Goal: Transaction & Acquisition: Purchase product/service

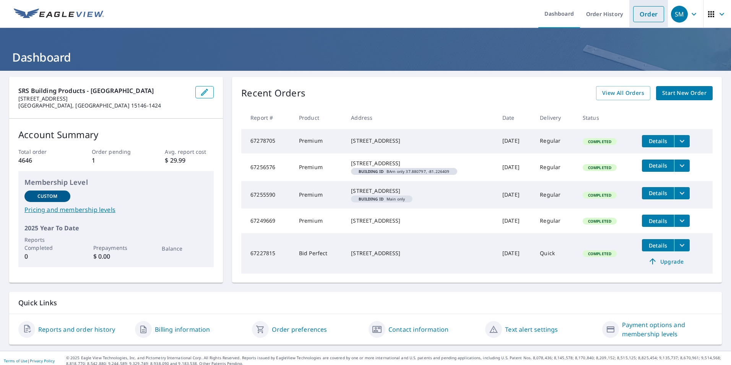
click at [643, 17] on link "Order" at bounding box center [648, 14] width 31 height 16
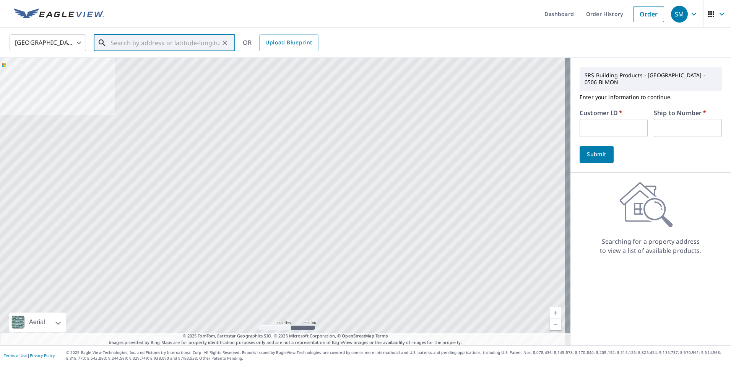
click at [175, 42] on input "text" at bounding box center [165, 42] width 109 height 21
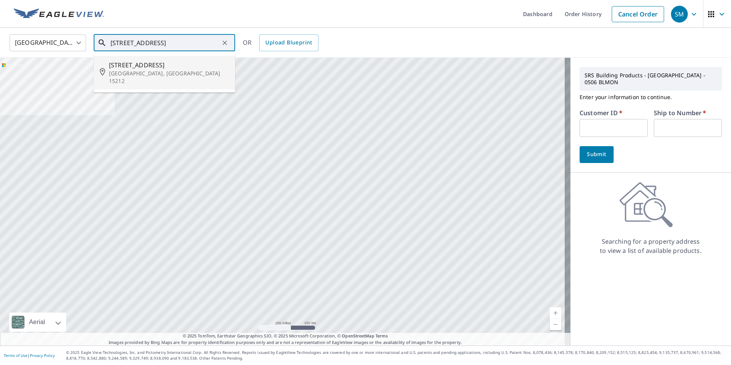
click at [143, 72] on p "[GEOGRAPHIC_DATA], [GEOGRAPHIC_DATA] 15212" at bounding box center [169, 77] width 120 height 15
type input "[STREET_ADDRESS]"
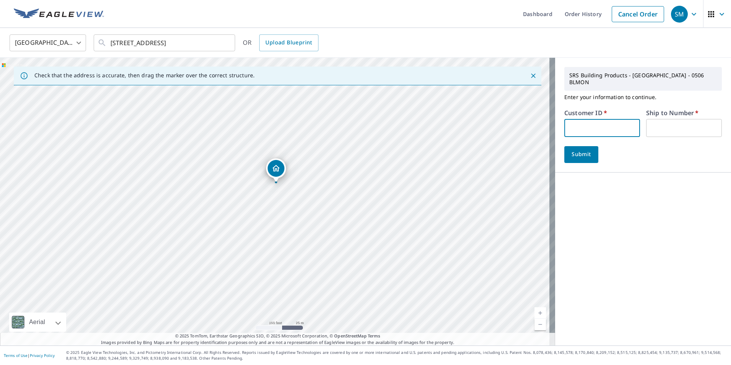
click at [574, 119] on input "text" at bounding box center [602, 128] width 76 height 18
type input "PCS505"
click at [661, 121] on input "text" at bounding box center [684, 128] width 76 height 18
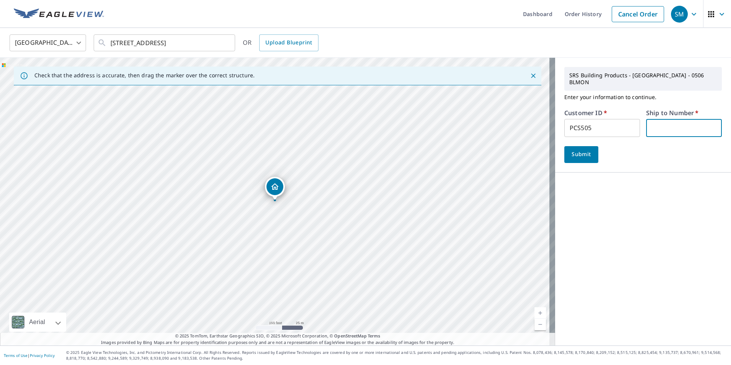
type input "1"
click at [578, 150] on span "Submit" at bounding box center [582, 155] width 22 height 10
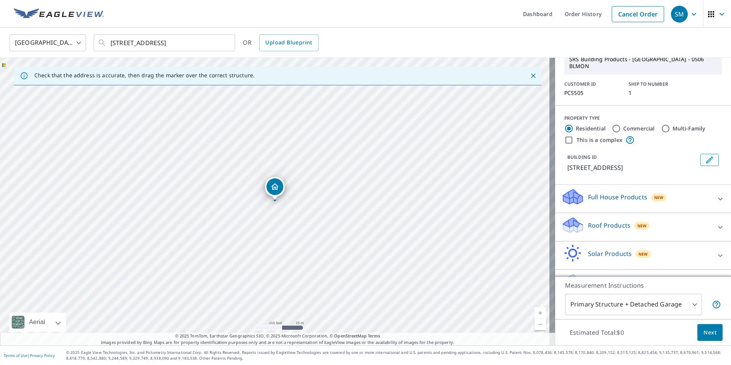
scroll to position [38, 0]
click at [612, 220] on p "Roof Products" at bounding box center [609, 224] width 42 height 9
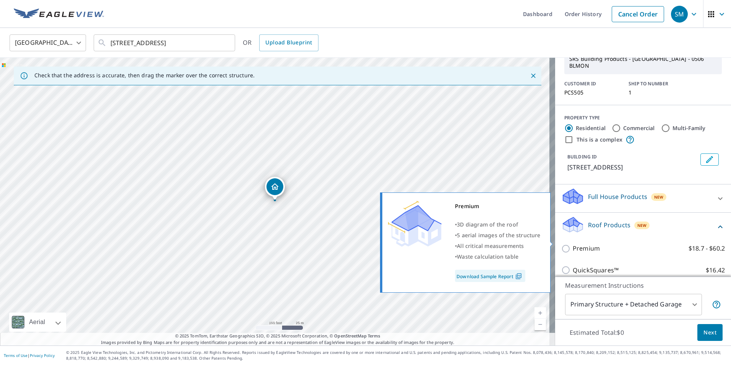
click at [576, 244] on p "Premium" at bounding box center [586, 249] width 27 height 10
click at [573, 244] on input "Premium $18.7 - $60.2" at bounding box center [566, 248] width 11 height 9
checkbox input "true"
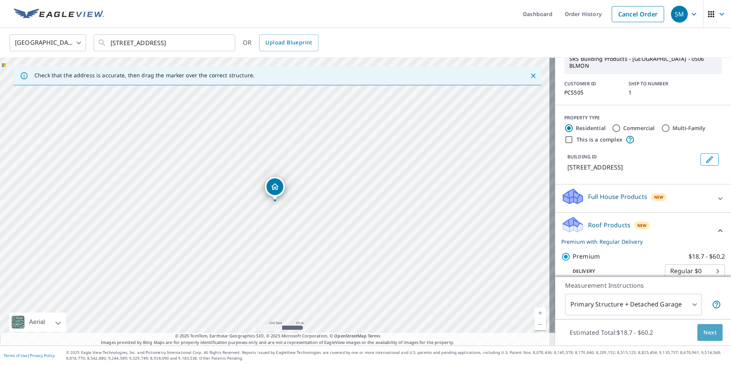
click at [704, 334] on span "Next" at bounding box center [710, 333] width 13 height 10
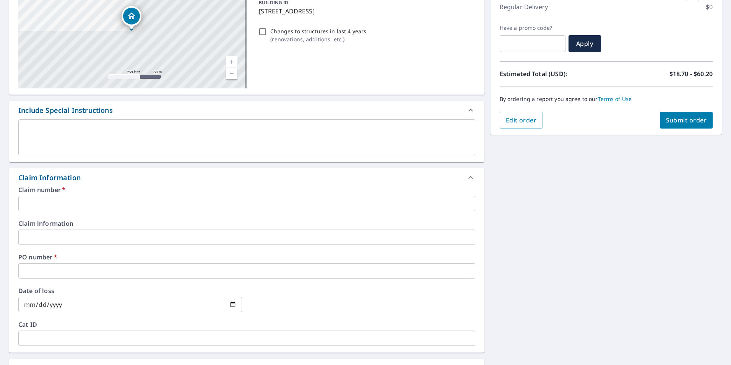
scroll to position [115, 0]
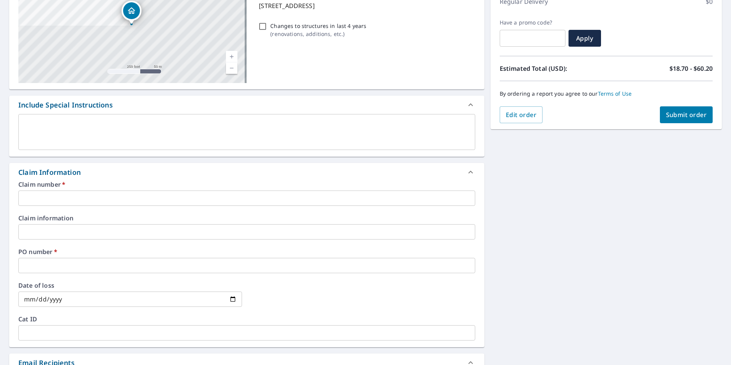
click at [109, 200] on input "text" at bounding box center [246, 197] width 457 height 15
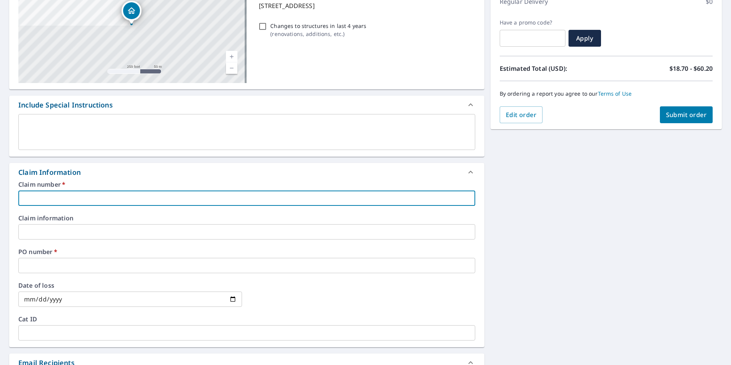
type input "P"
checkbox input "true"
type input "PC"
checkbox input "true"
type input "PCH"
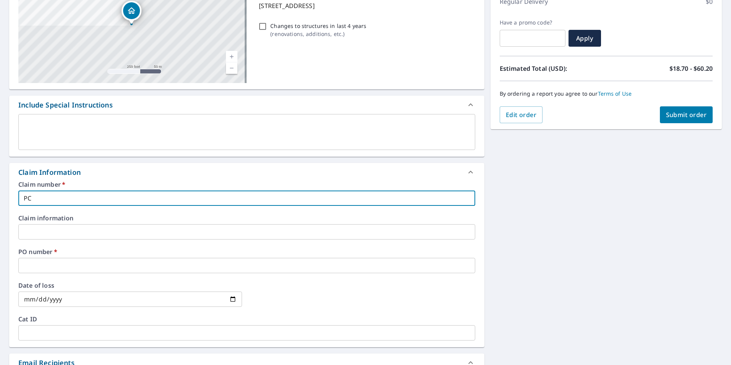
checkbox input "true"
type input "PCH5"
checkbox input "true"
type input "PCH"
checkbox input "true"
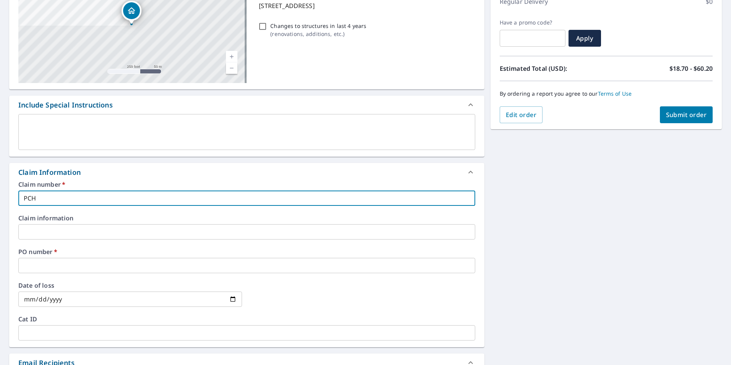
type input "PC"
checkbox input "true"
type input "PCS"
checkbox input "true"
type input "PCS5"
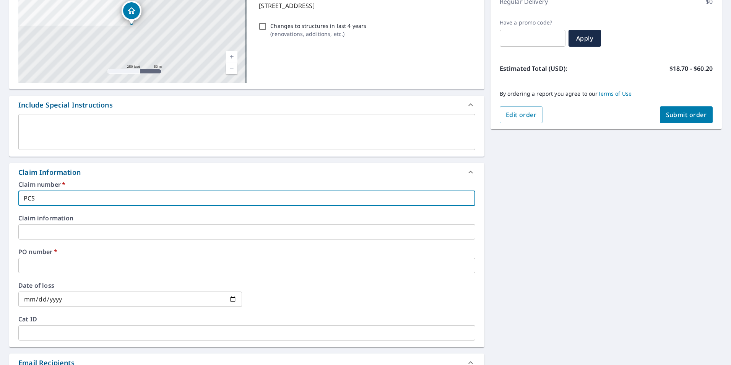
checkbox input "true"
type input "PCS50"
checkbox input "true"
type input "PCS505"
checkbox input "true"
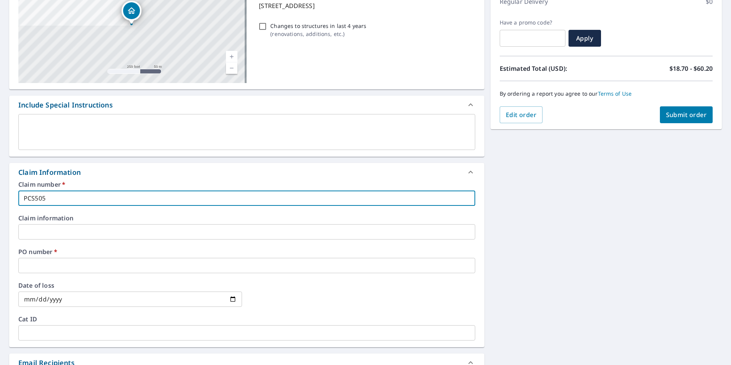
type input "PCS505"
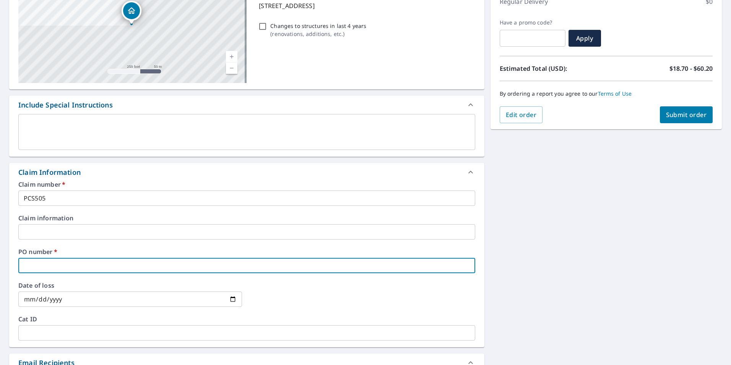
click at [112, 263] on input "text" at bounding box center [246, 265] width 457 height 15
type input "1"
checkbox input "true"
type input "12"
checkbox input "true"
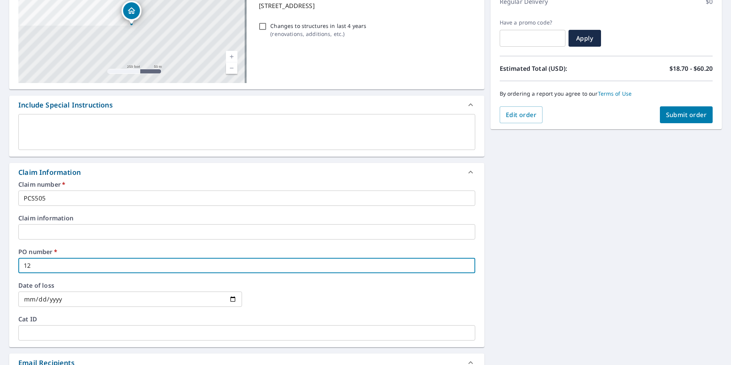
type input "120"
checkbox input "true"
type input "1207"
checkbox input "true"
type input "1207"
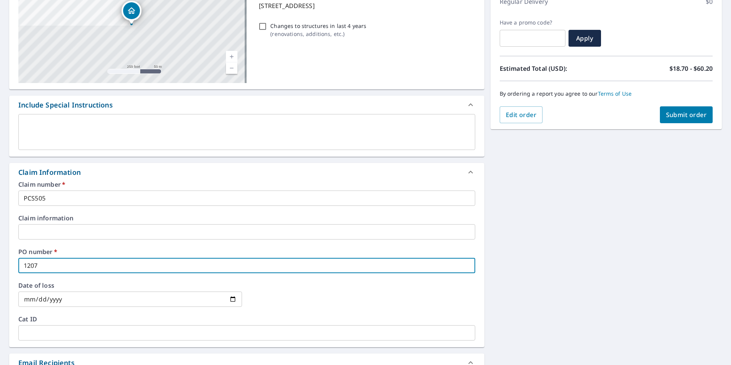
checkbox input "true"
type input "1207 P"
checkbox input "true"
type input "1207 PA"
checkbox input "true"
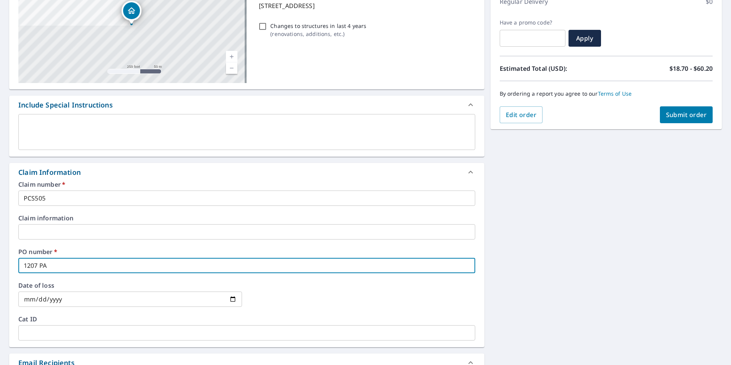
type input "1207 PAL"
checkbox input "true"
type input "1207 PALO"
checkbox input "true"
type input "1207 PALO"
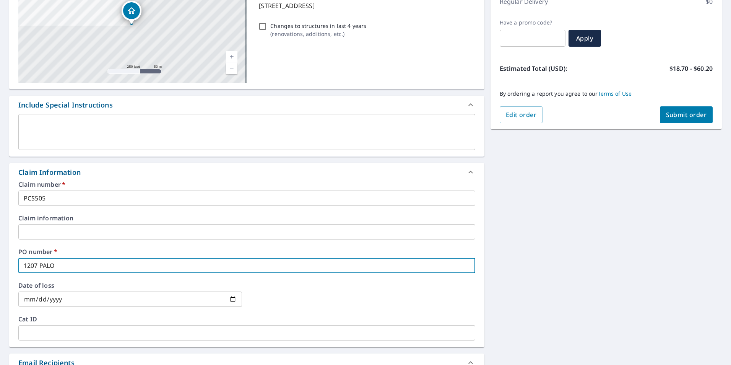
checkbox input "true"
type input "1207 PALO A"
checkbox input "true"
type input "1207 PALO AL"
checkbox input "true"
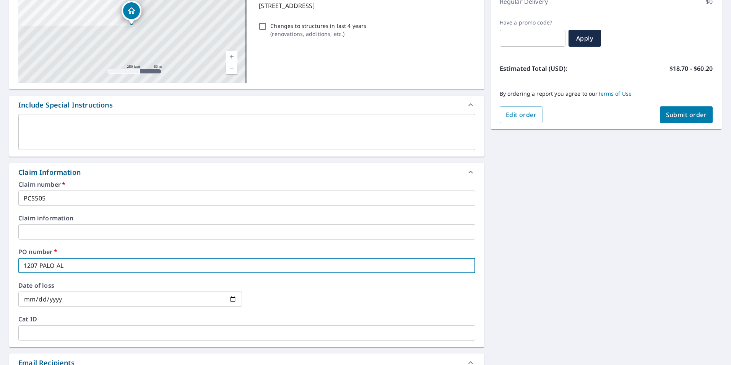
type input "1207 PALO ALT"
checkbox input "true"
type input "1207 [GEOGRAPHIC_DATA]"
checkbox input "true"
type input "1207 [GEOGRAPHIC_DATA]"
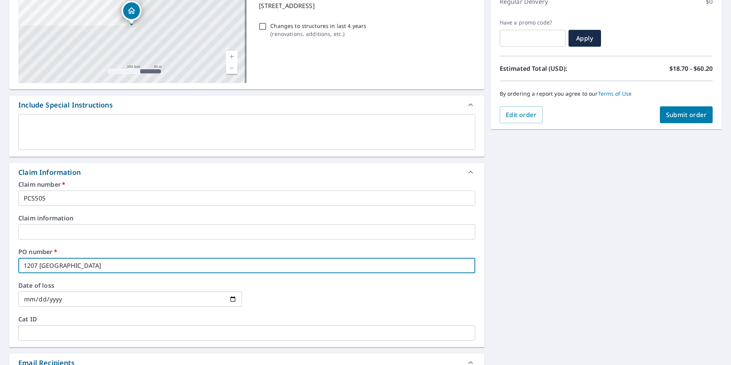
checkbox input "true"
type input "1207 PALO ALTO S"
checkbox input "true"
type input "[STREET_ADDRESS]"
checkbox input "true"
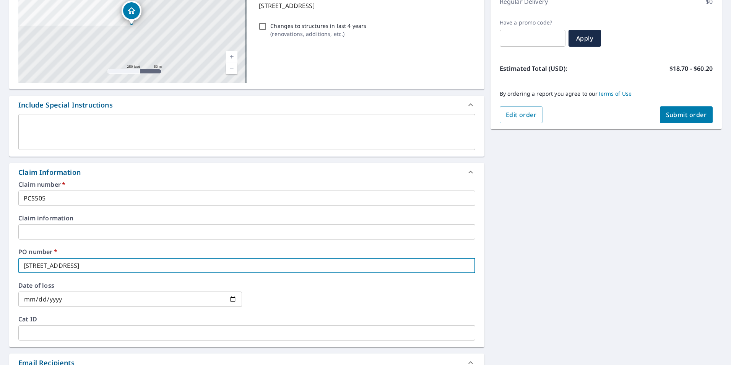
type input "[STREET_ADDRESS]"
checkbox input "true"
type input "[STREET_ADDRESS]"
checkbox input "true"
type input "[STREET_ADDRESS]"
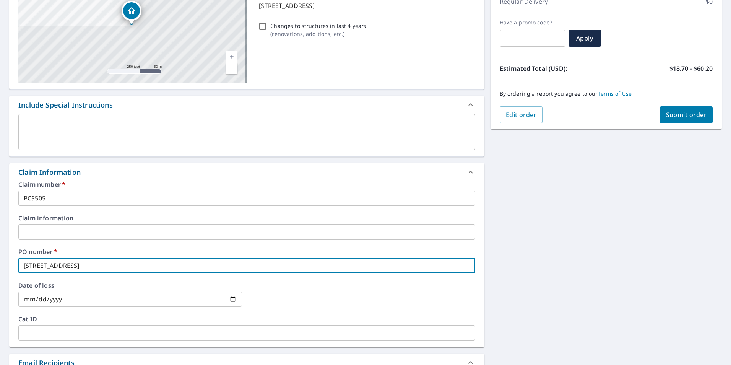
checkbox input "true"
type input "[STREET_ADDRESS]"
checkbox input "true"
type input "[STREET_ADDRESS]"
checkbox input "true"
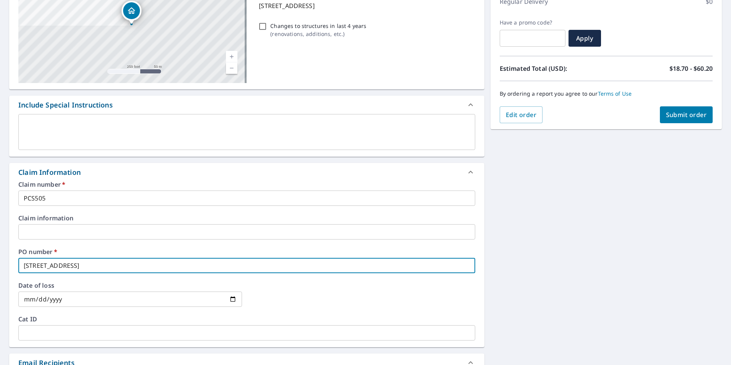
type input "[STREET_ADDRESS]"
checkbox input "true"
type input "[STREET_ADDRESS]"
checkbox input "true"
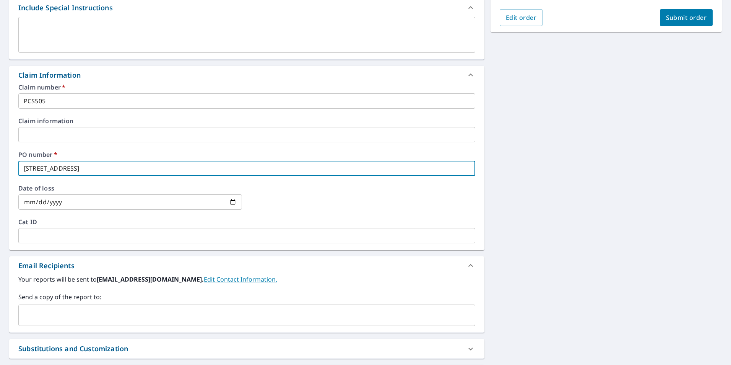
scroll to position [268, 0]
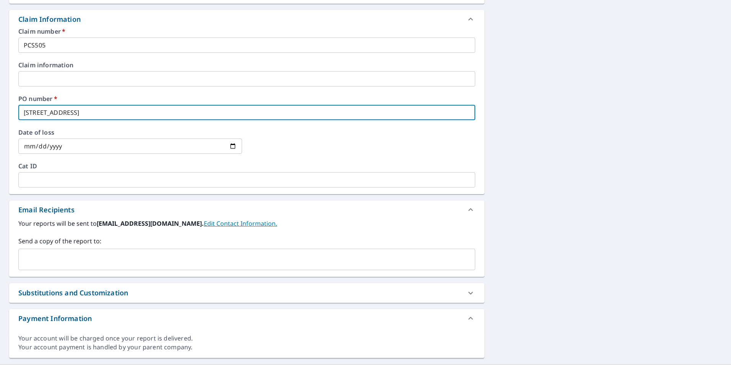
type input "[STREET_ADDRESS]"
click at [132, 260] on input "text" at bounding box center [241, 259] width 439 height 15
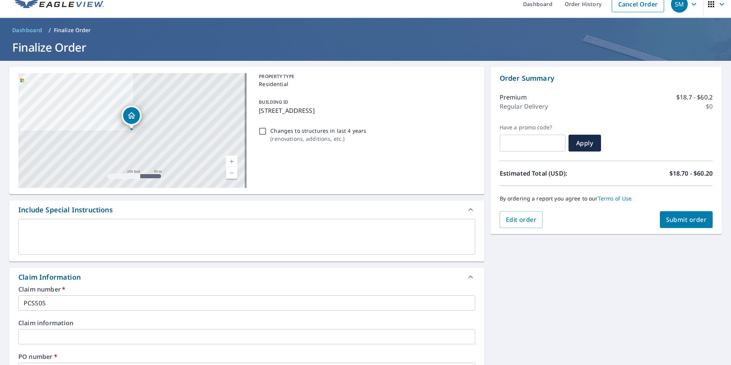
scroll to position [0, 0]
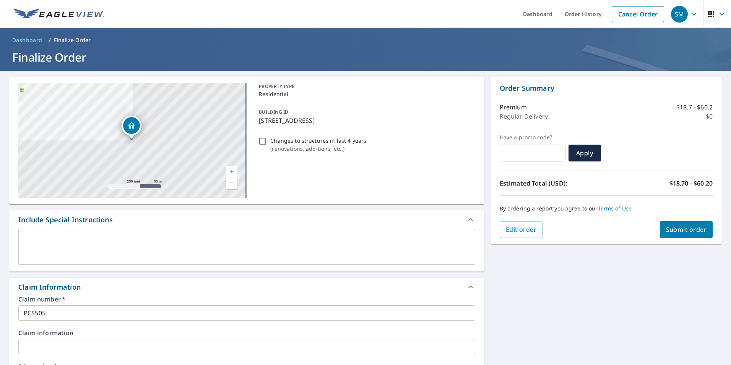
type input "[PERSON_NAME][EMAIL_ADDRESS][PERSON_NAME][DOMAIN_NAME]"
click at [691, 235] on button "Submit order" at bounding box center [686, 229] width 53 height 17
checkbox input "true"
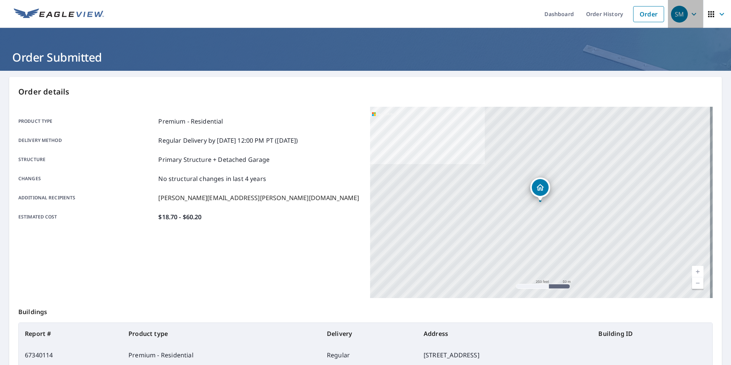
click at [690, 13] on icon "button" at bounding box center [694, 14] width 9 height 9
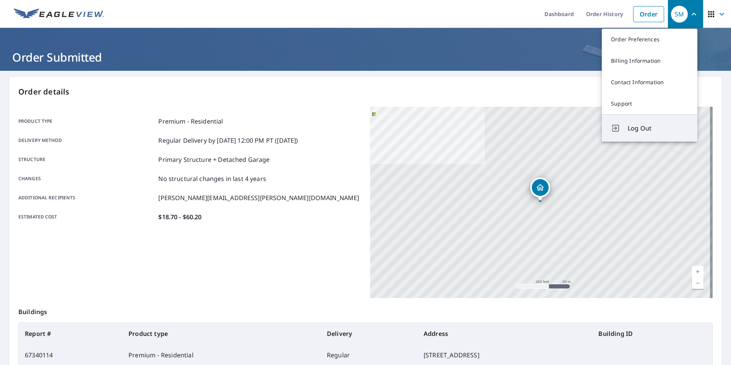
click at [654, 127] on span "Log Out" at bounding box center [658, 128] width 60 height 9
